Goal: Task Accomplishment & Management: Use online tool/utility

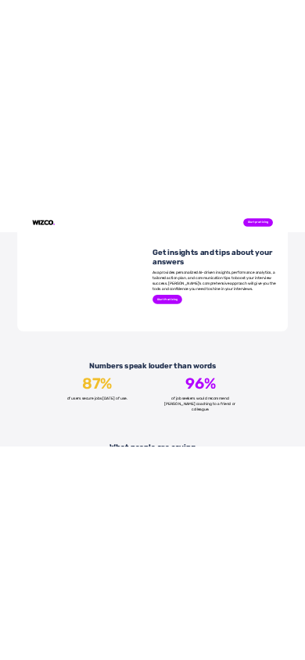
scroll to position [1448, 0]
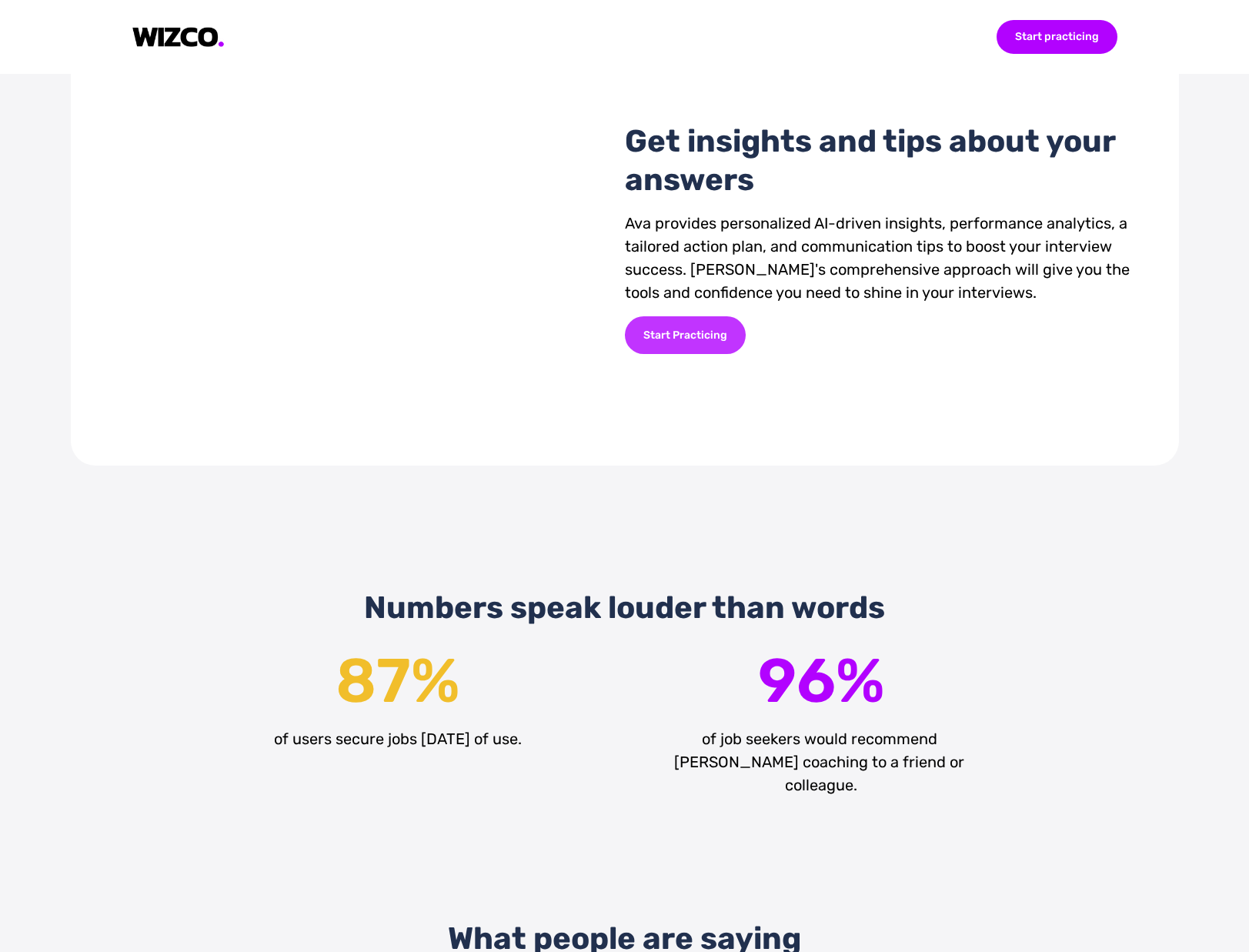
click at [708, 354] on div "Start Practicing" at bounding box center [685, 335] width 121 height 37
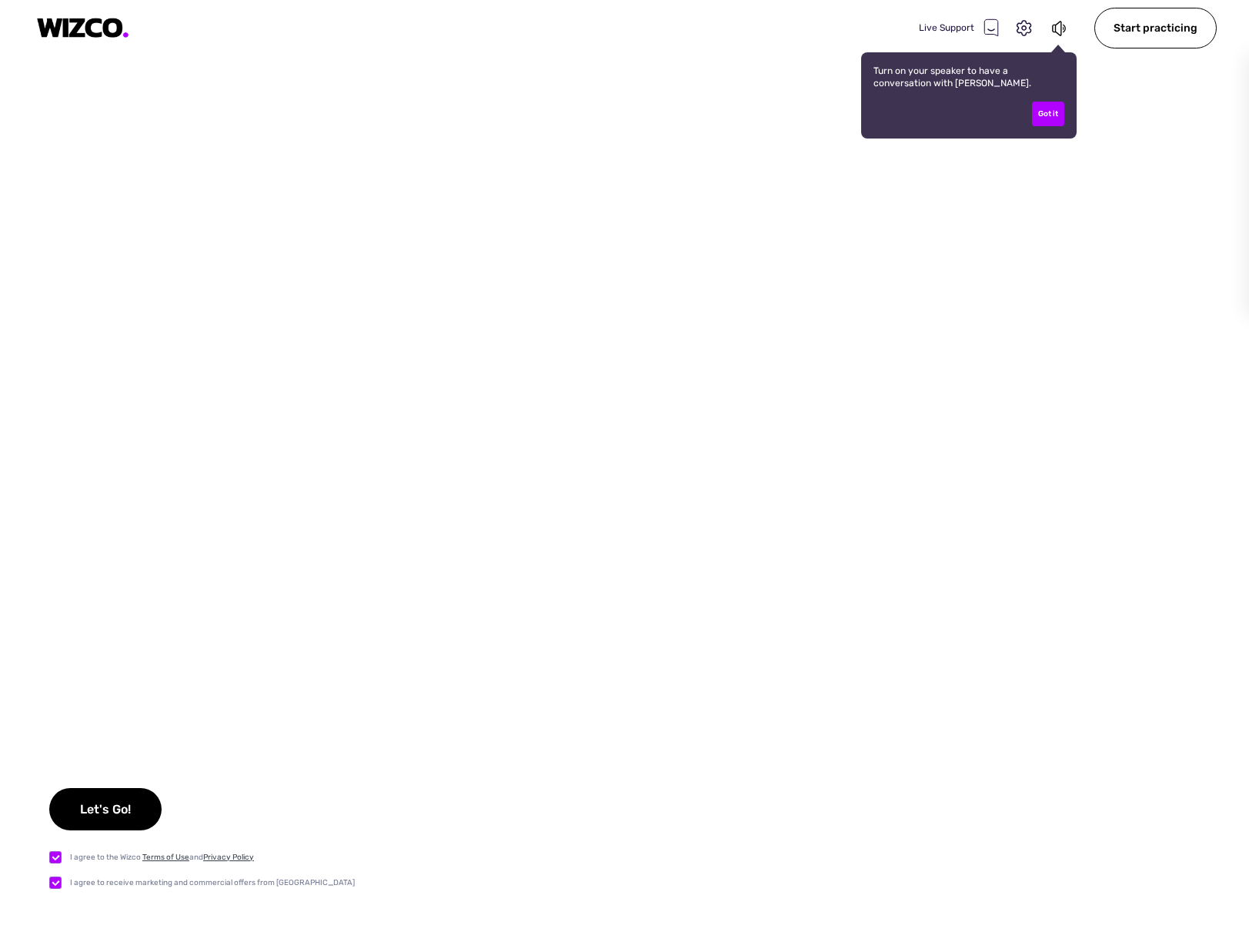
checkbox input "true"
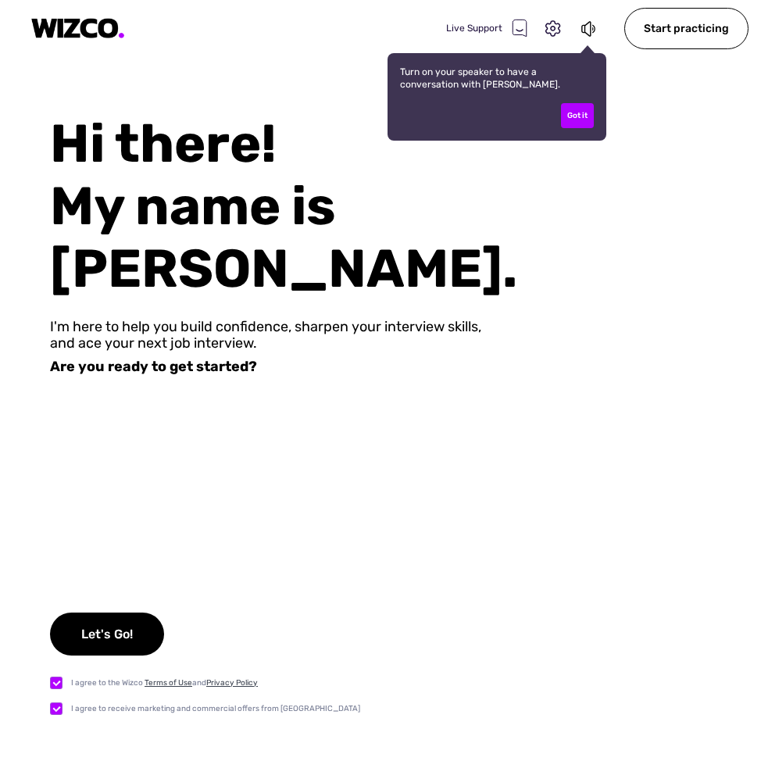
click at [299, 102] on div "Live Support Turn on your speaker to have a conversation with [PERSON_NAME]. Go…" at bounding box center [380, 389] width 761 height 779
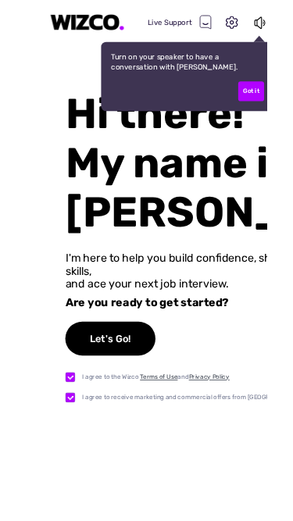
scroll to position [0, 20]
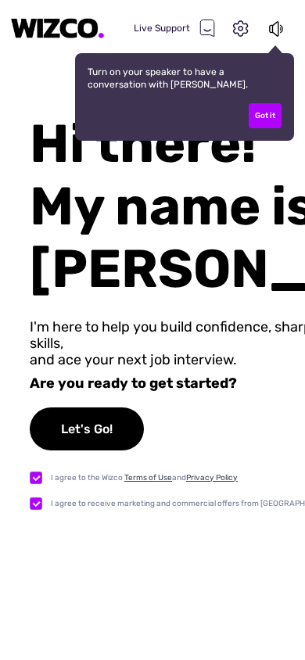
click at [34, 495] on label at bounding box center [40, 503] width 21 height 16
checkbox input "false"
click at [81, 407] on div "Let's Go!" at bounding box center [87, 428] width 114 height 43
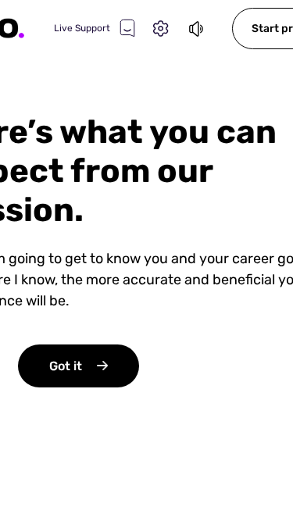
scroll to position [0, 0]
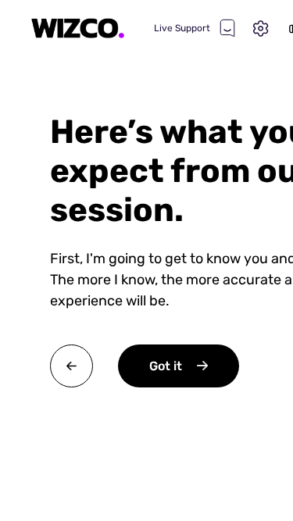
click at [174, 370] on div "Got it" at bounding box center [178, 366] width 121 height 43
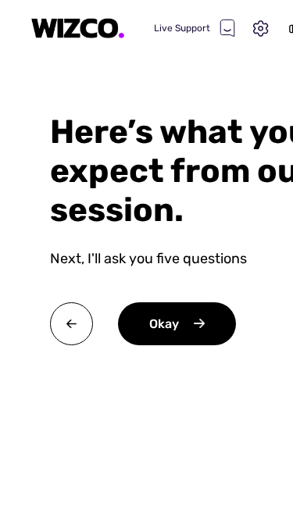
click at [181, 323] on div "Okay" at bounding box center [177, 323] width 118 height 43
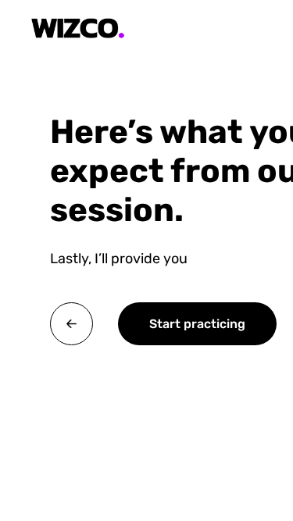
click at [181, 323] on div "Start practicing" at bounding box center [197, 323] width 159 height 43
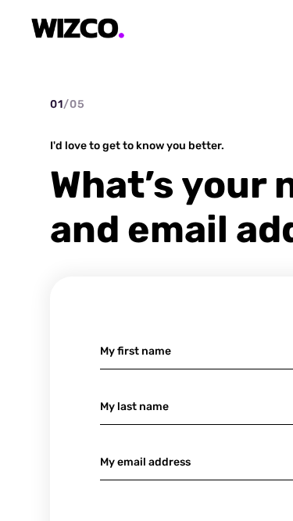
click at [156, 342] on input at bounding box center [234, 351] width 269 height 37
